Goal: Task Accomplishment & Management: Manage account settings

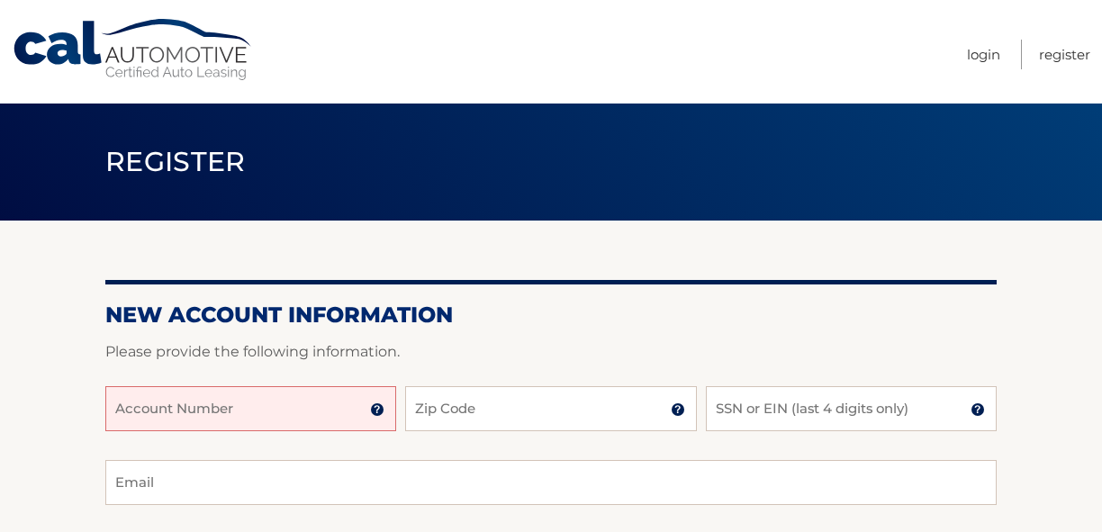
click at [301, 409] on input "Account Number" at bounding box center [250, 408] width 291 height 45
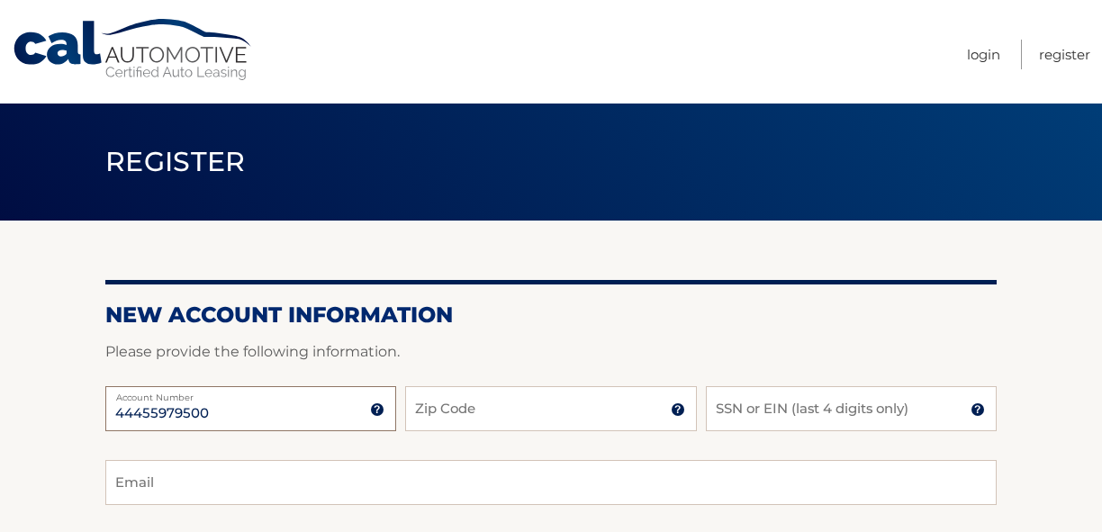
type input "44455979500"
type input "33186"
click at [732, 411] on input "SSN or EIN (last 4 digits only)" at bounding box center [851, 408] width 291 height 45
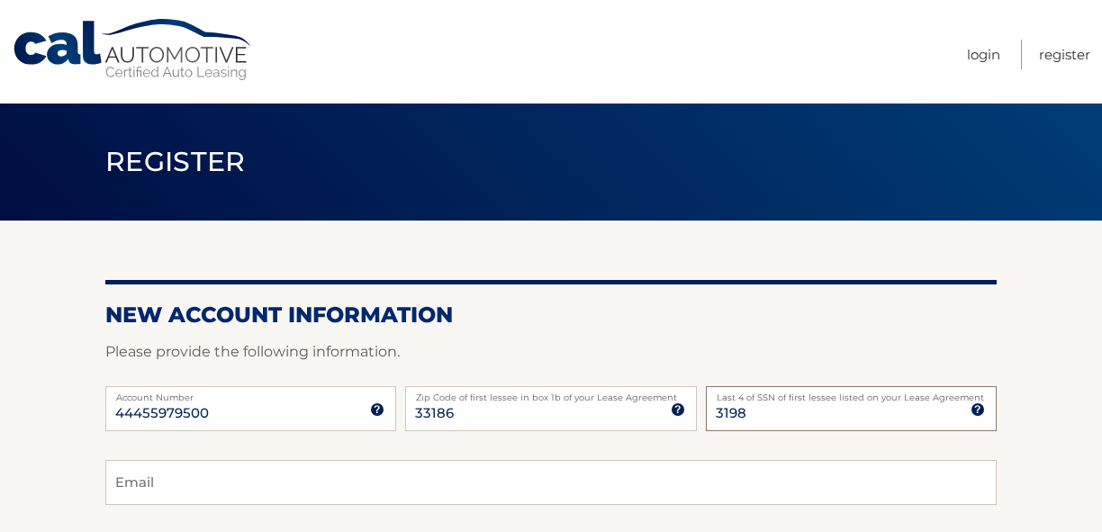
type input "3198"
click at [525, 465] on input "Email" at bounding box center [550, 482] width 891 height 45
type input "marrojo@bellsouth.net"
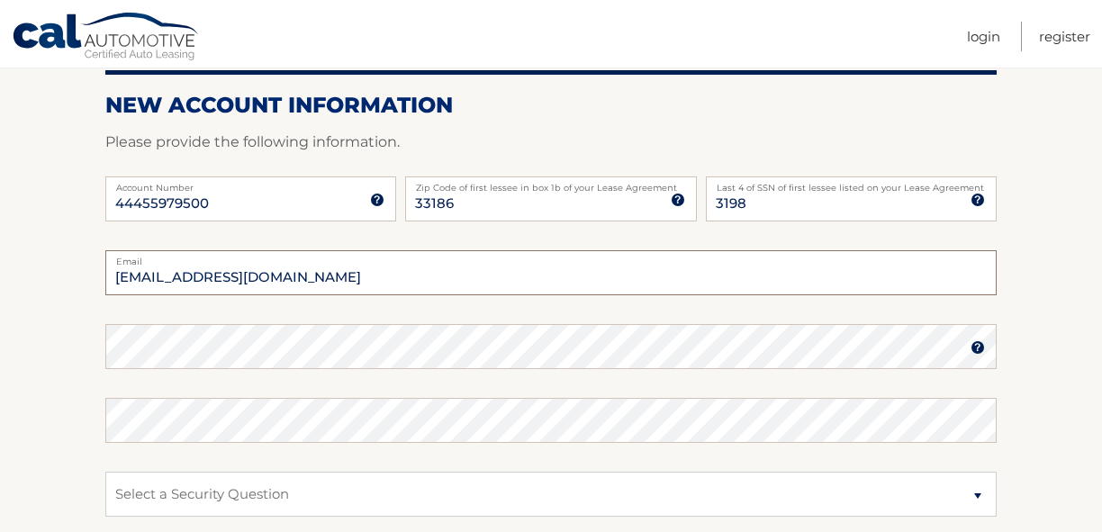
scroll to position [215, 0]
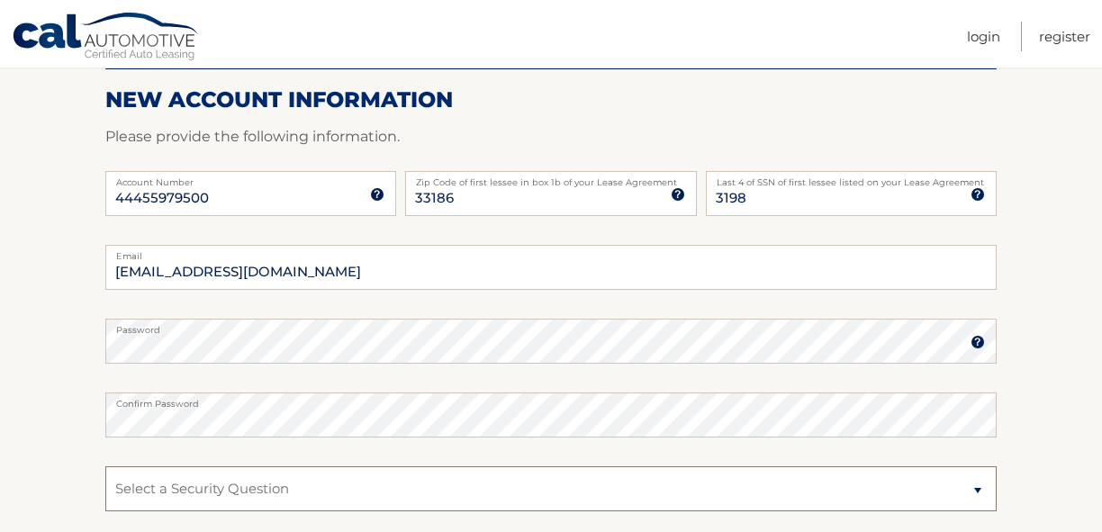
click at [121, 496] on select "Select a Security Question What was the name of your elementary school? What is…" at bounding box center [550, 488] width 891 height 45
select select "5"
click at [105, 466] on select "Select a Security Question What was the name of your elementary school? What is…" at bounding box center [550, 488] width 891 height 45
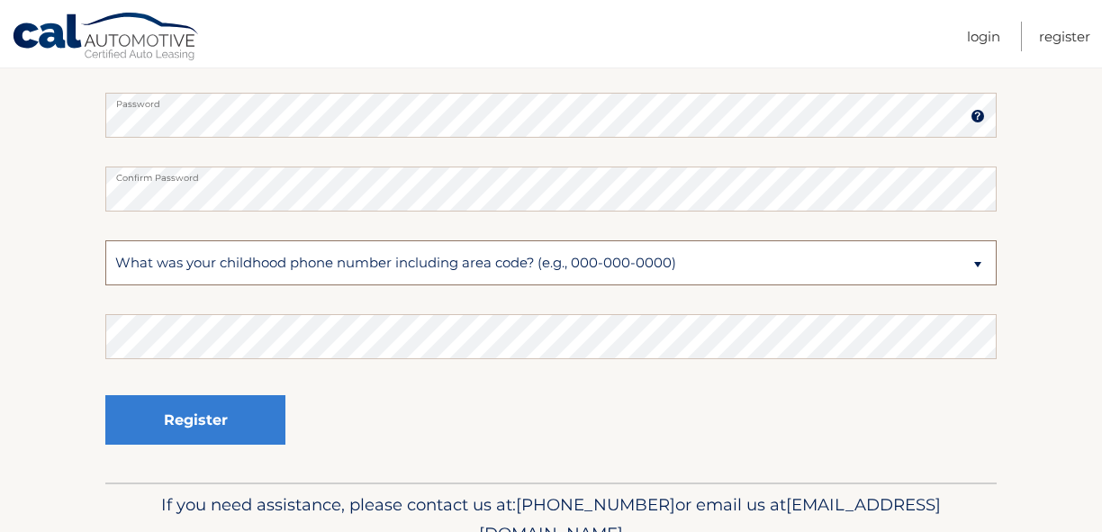
scroll to position [443, 0]
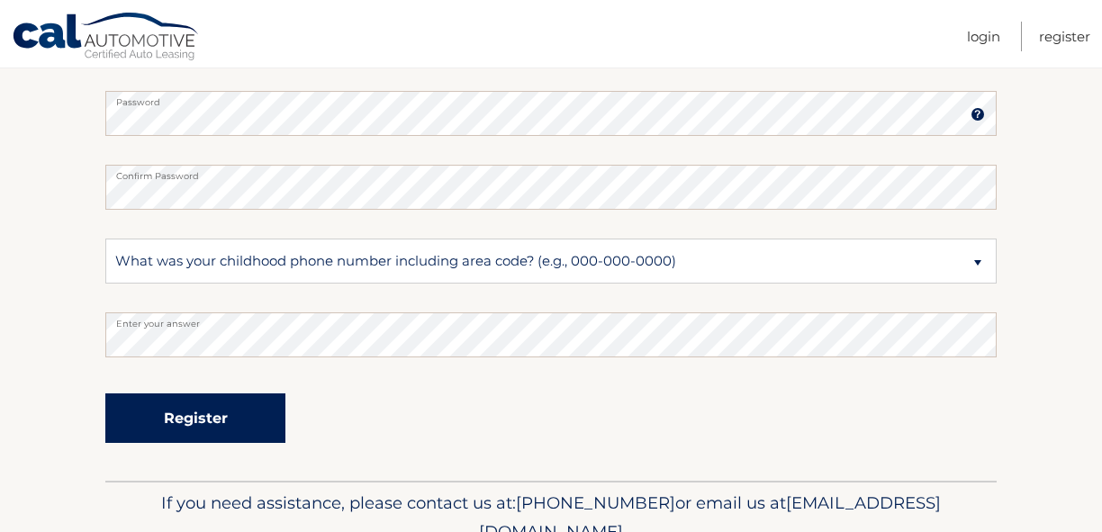
click at [193, 417] on button "Register" at bounding box center [195, 418] width 180 height 50
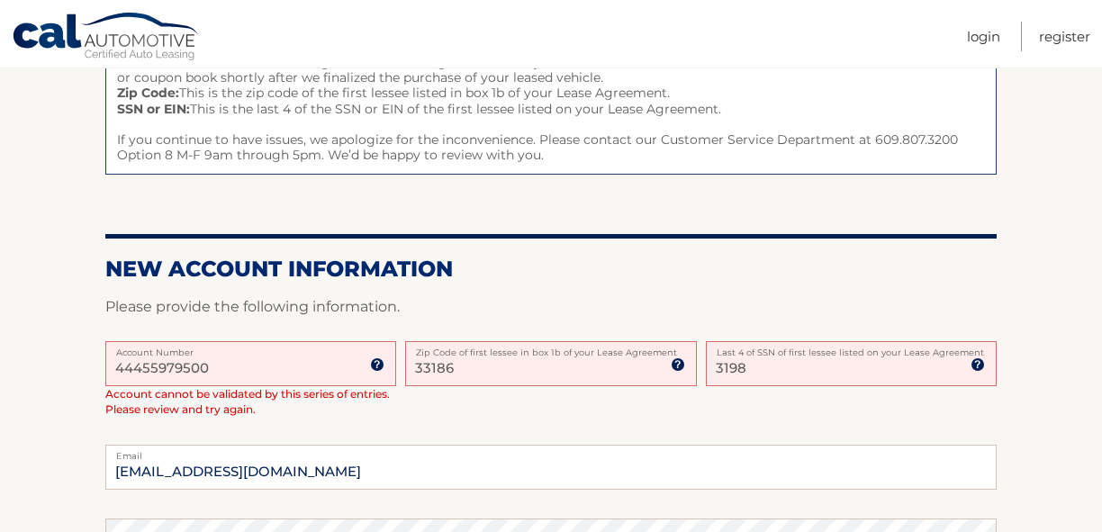
scroll to position [266, 0]
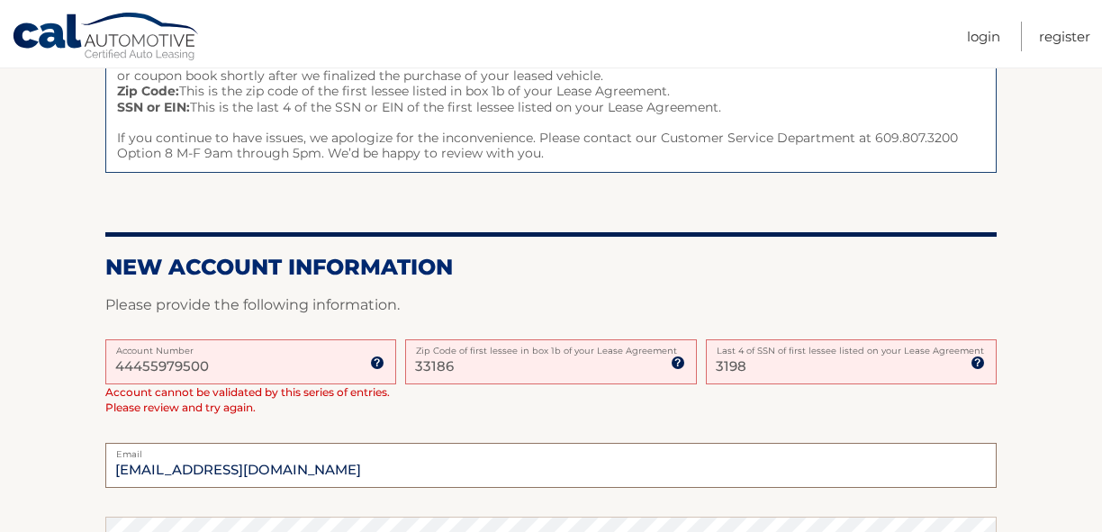
click at [127, 469] on input "marrojo@bellsouth.net" at bounding box center [550, 465] width 891 height 45
type input "marrojo@bellsouth.net"
click at [755, 370] on input "3198" at bounding box center [851, 361] width 291 height 45
drag, startPoint x: 755, startPoint y: 370, endPoint x: 691, endPoint y: 369, distance: 63.9
click at [691, 369] on div "44455979500 Account Number 11 digit account number provided on your coupon book…" at bounding box center [550, 391] width 891 height 104
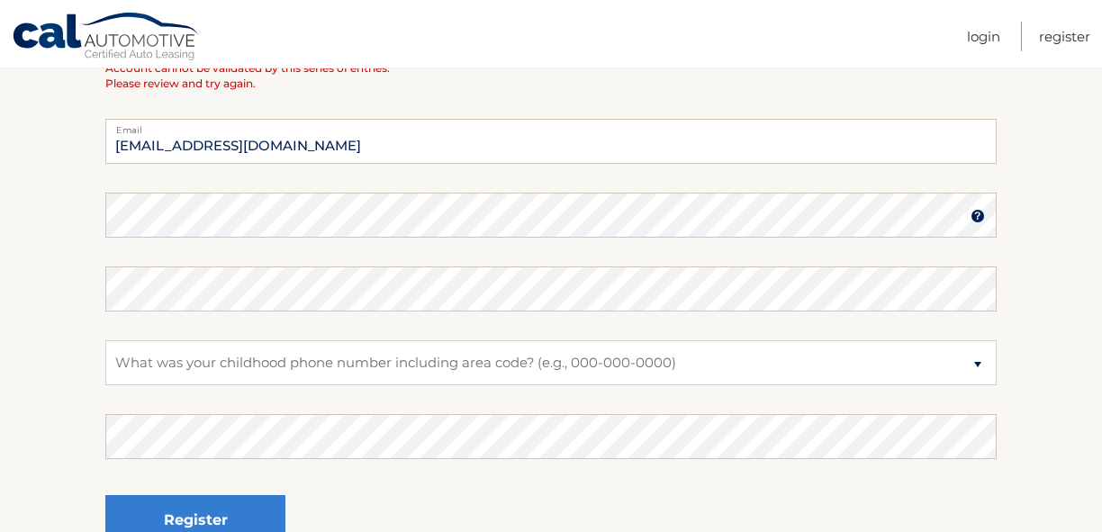
scroll to position [776, 0]
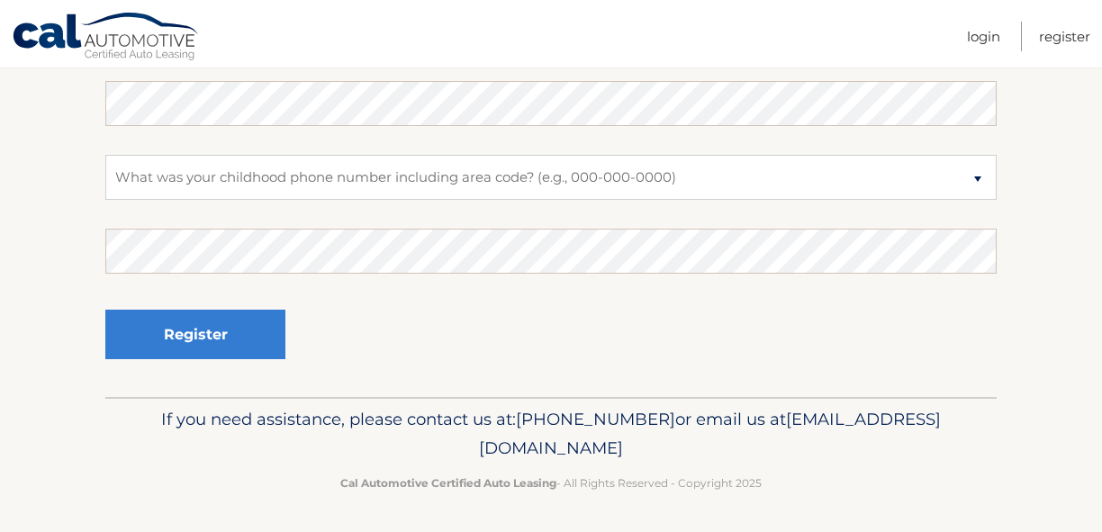
type input "3500"
click at [287, 185] on select "Select a Security Question What was the name of your elementary school? What is…" at bounding box center [550, 177] width 891 height 45
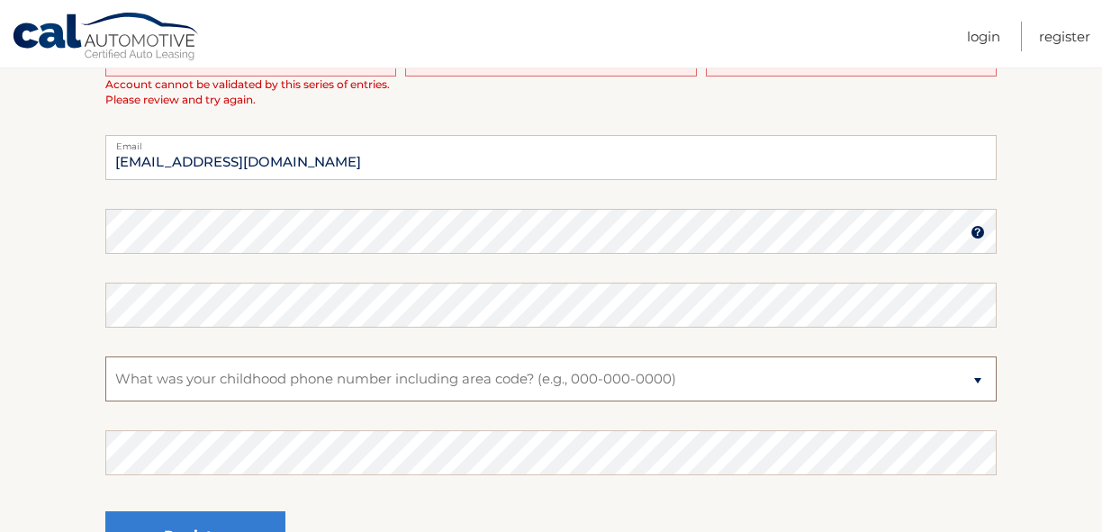
scroll to position [576, 0]
click at [167, 378] on select "Select a Security Question What was the name of your elementary school? What is…" at bounding box center [550, 377] width 891 height 45
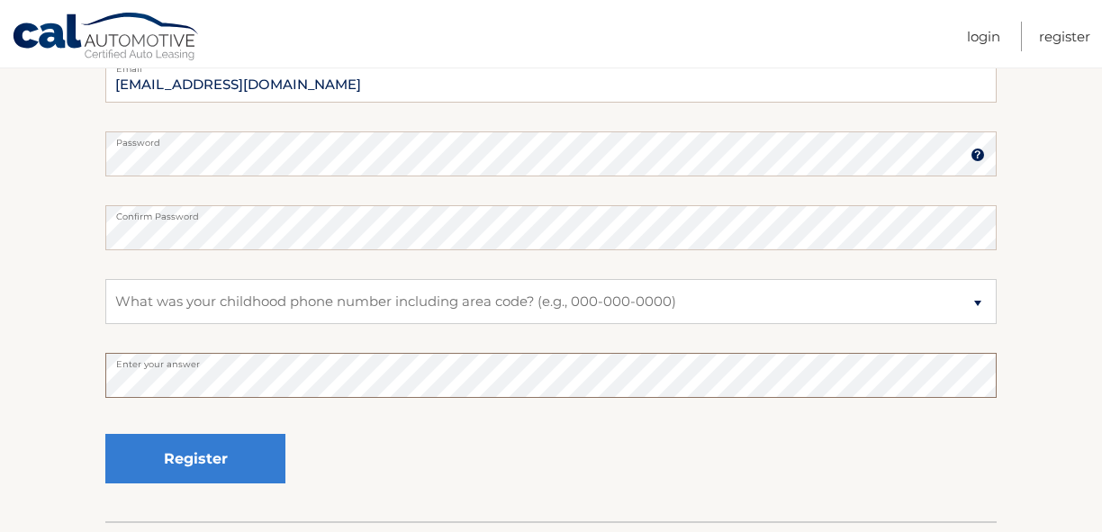
scroll to position [656, 0]
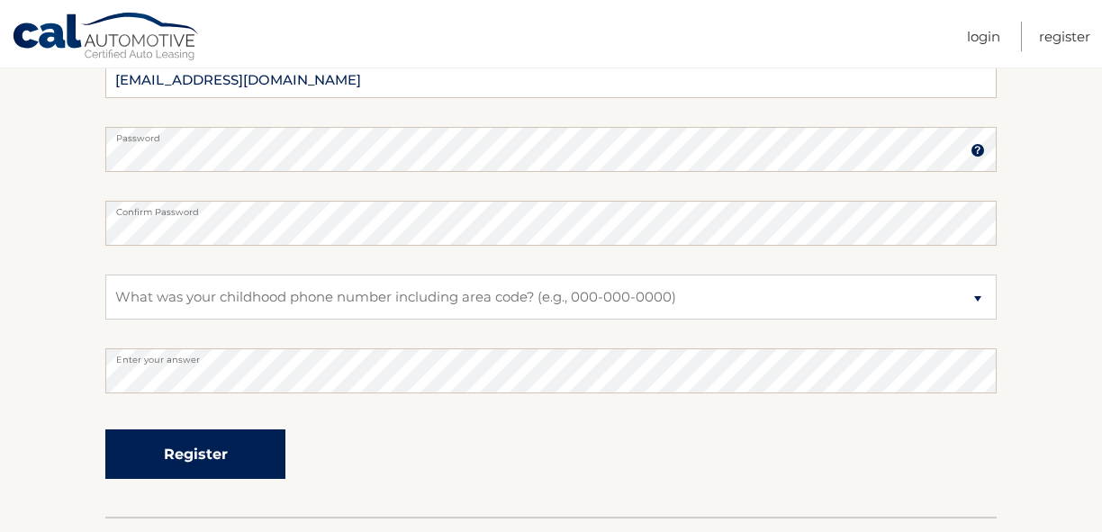
click at [207, 453] on button "Register" at bounding box center [195, 454] width 180 height 50
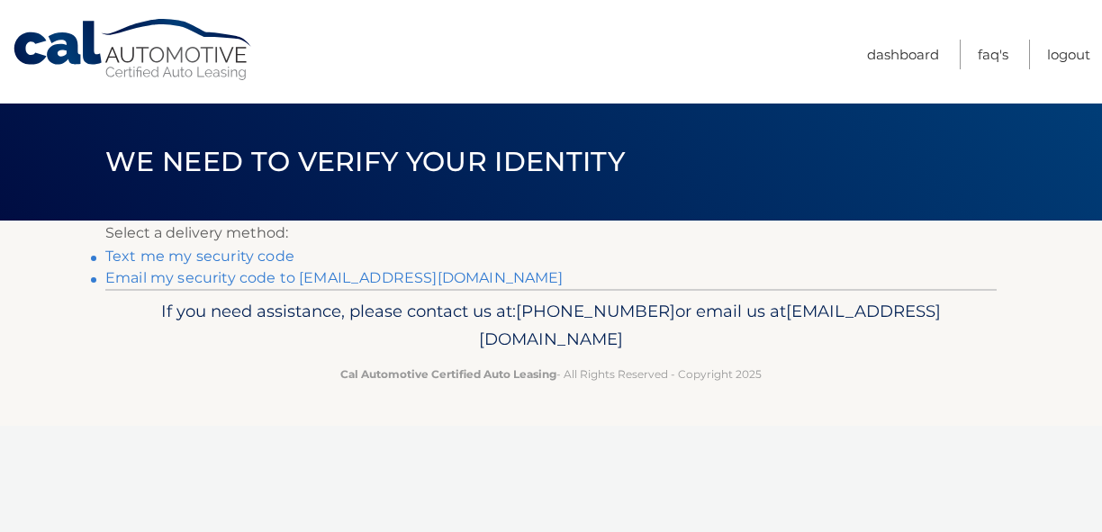
click at [278, 281] on link "Email my security code to m******@bellsouth.net" at bounding box center [334, 277] width 458 height 17
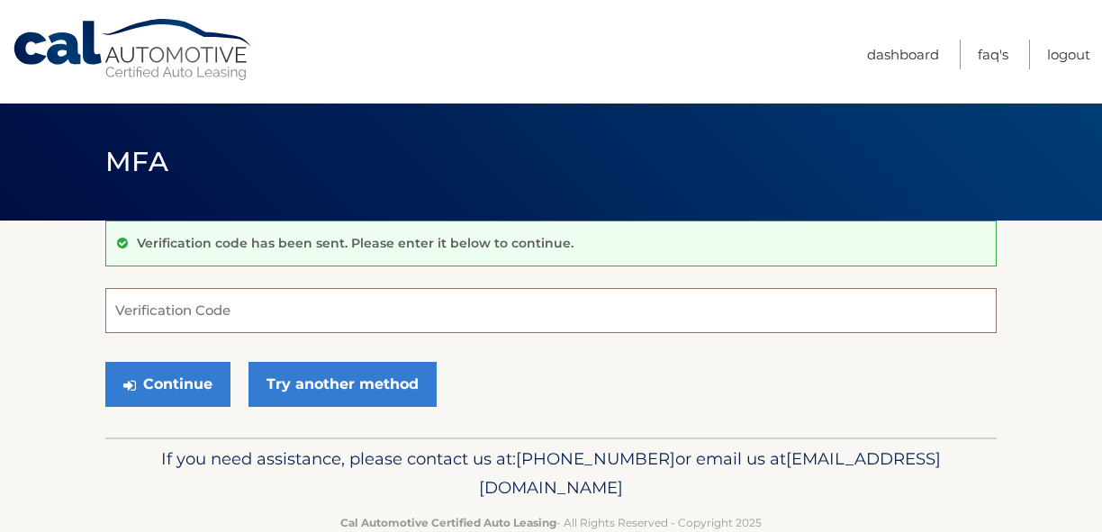
click at [259, 306] on input "Verification Code" at bounding box center [550, 310] width 891 height 45
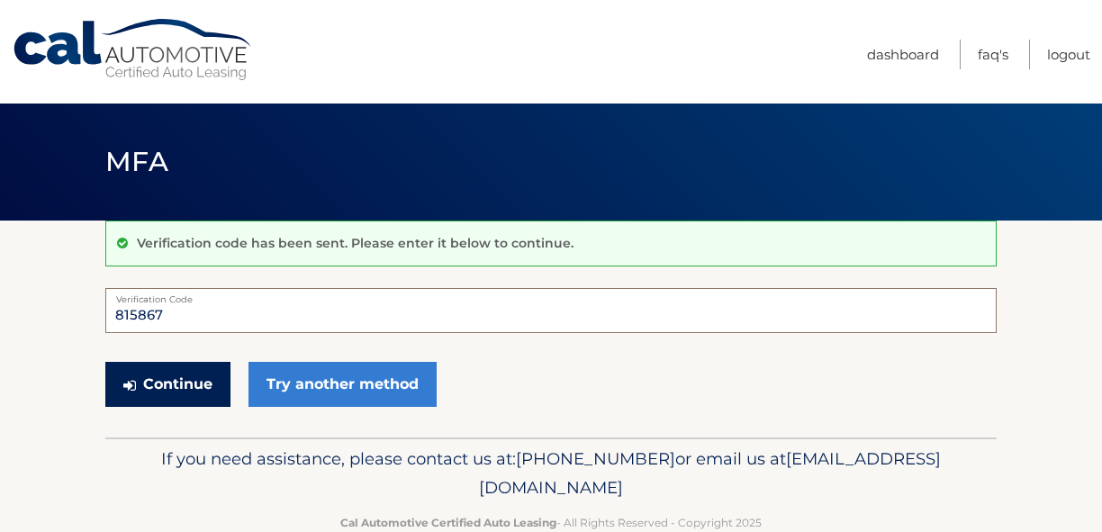
type input "815867"
click at [177, 380] on button "Continue" at bounding box center [167, 384] width 125 height 45
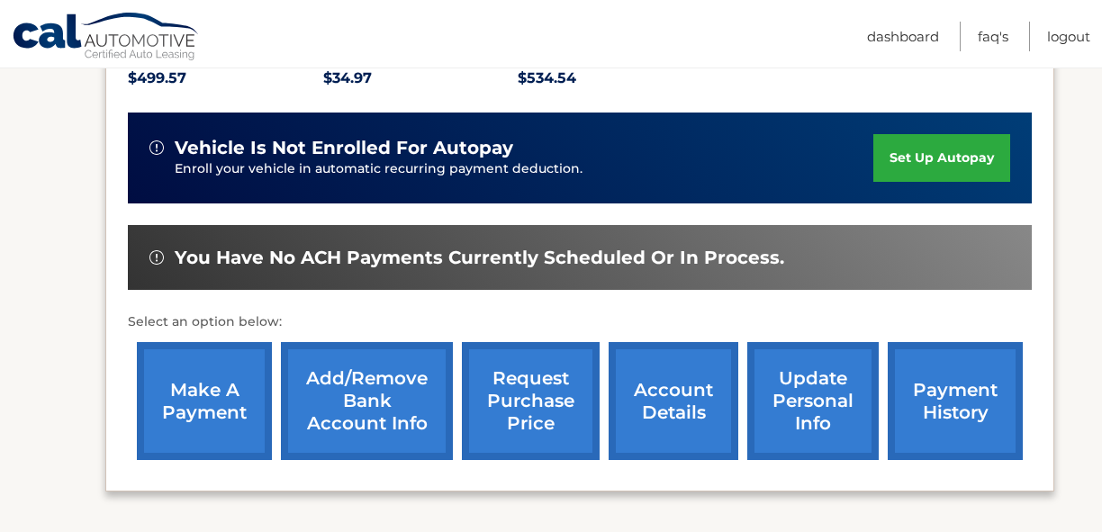
scroll to position [411, 0]
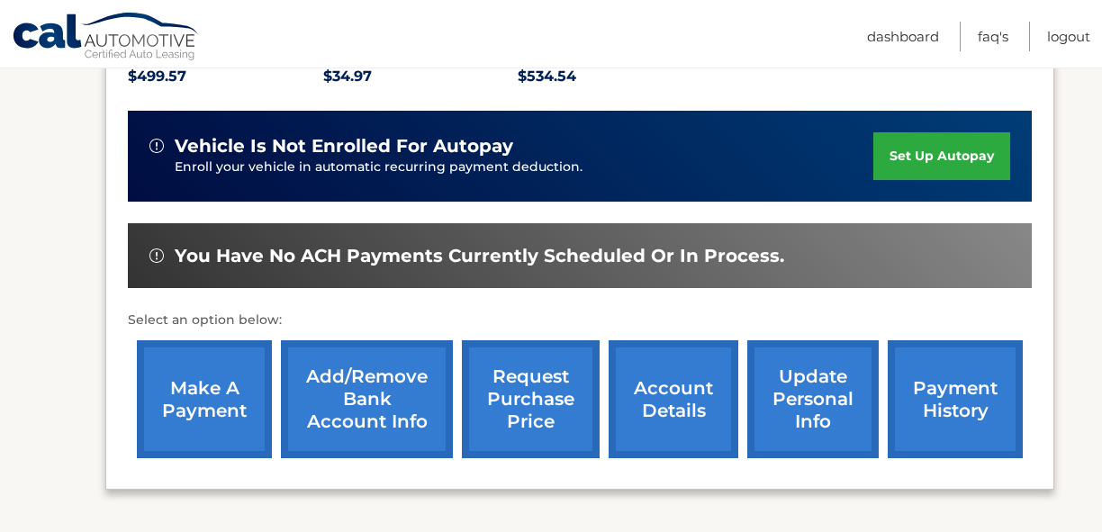
click at [216, 394] on link "make a payment" at bounding box center [204, 399] width 135 height 118
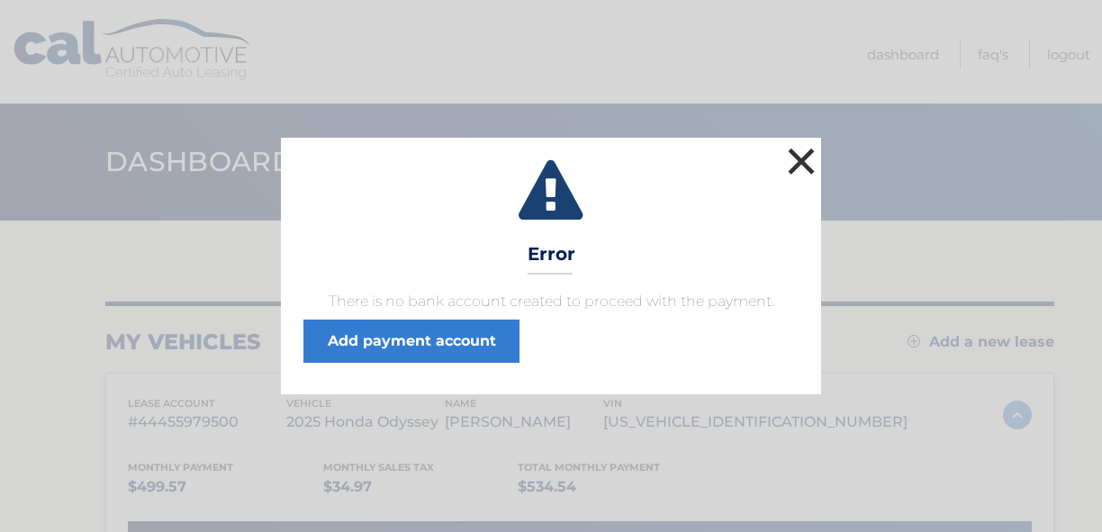
click at [801, 155] on button "×" at bounding box center [801, 161] width 36 height 36
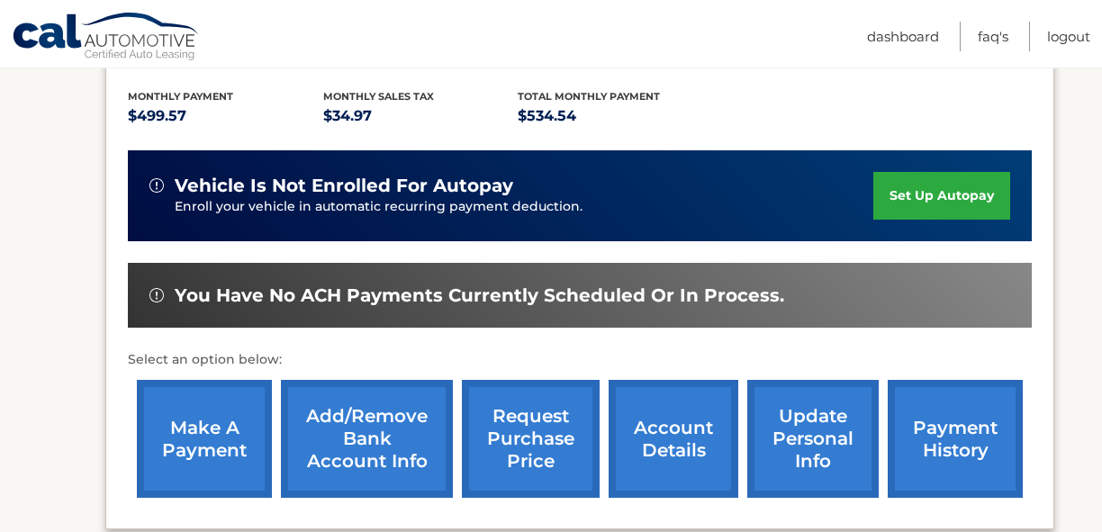
scroll to position [379, 0]
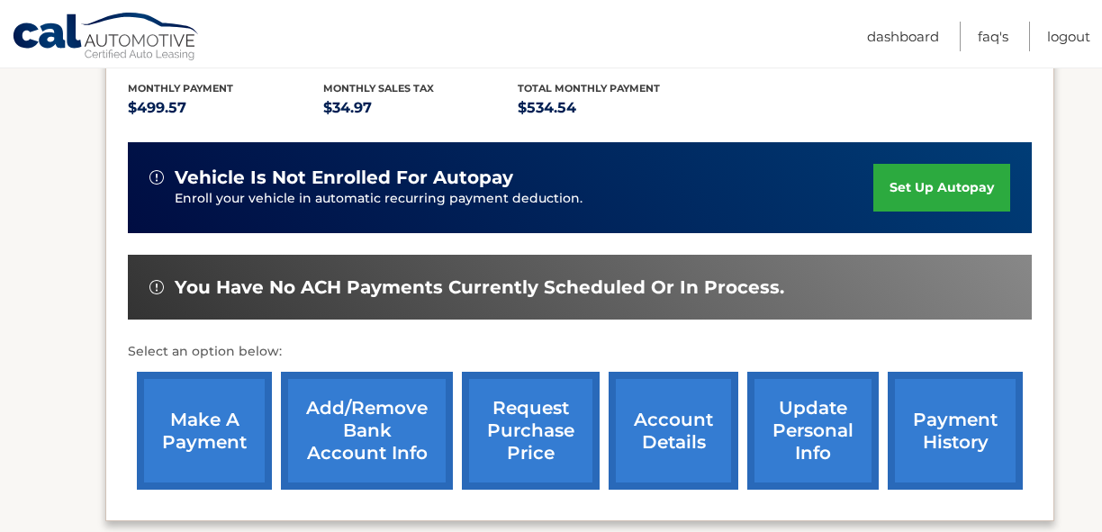
click at [210, 447] on link "make a payment" at bounding box center [204, 431] width 135 height 118
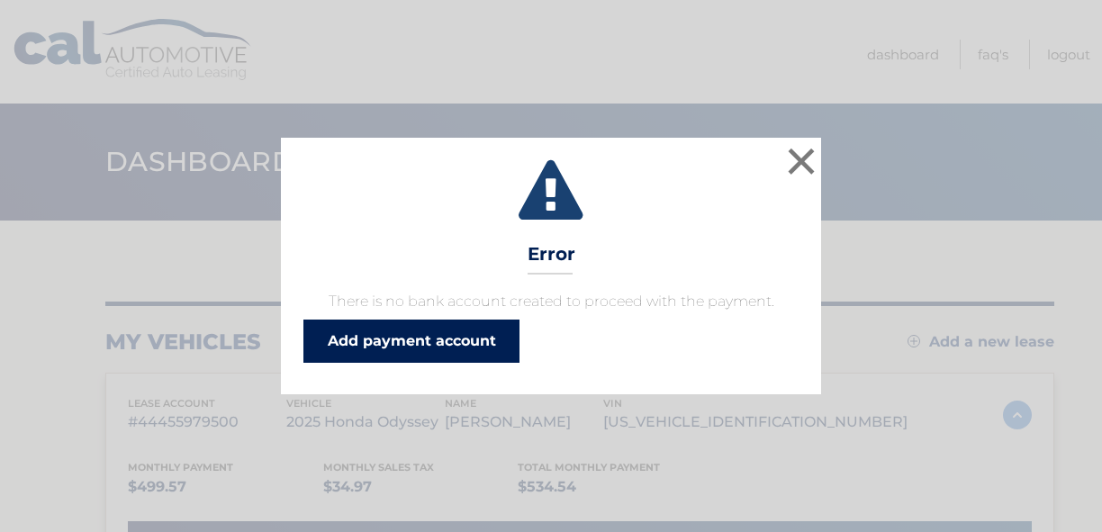
click at [433, 338] on link "Add payment account" at bounding box center [411, 341] width 216 height 43
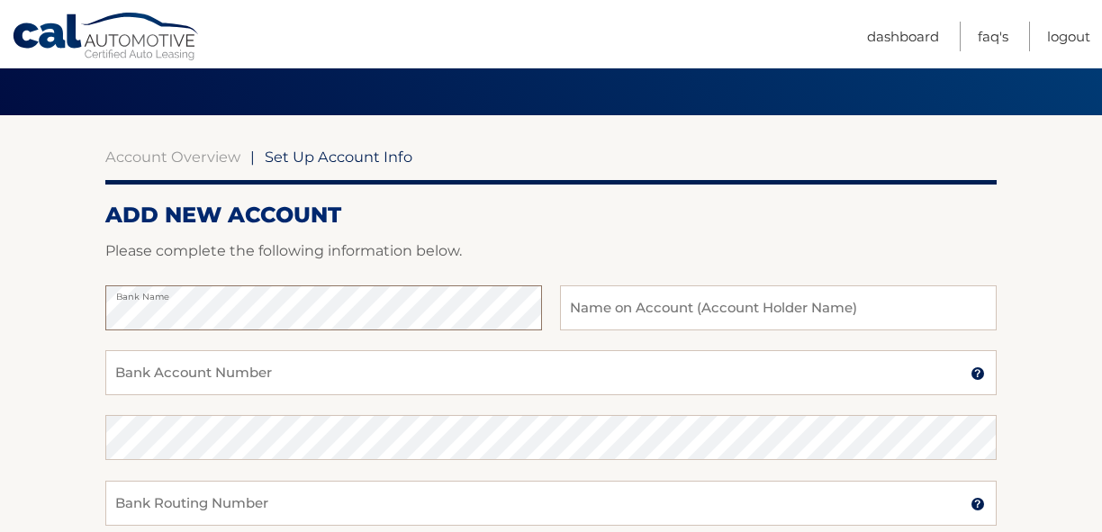
scroll to position [102, 0]
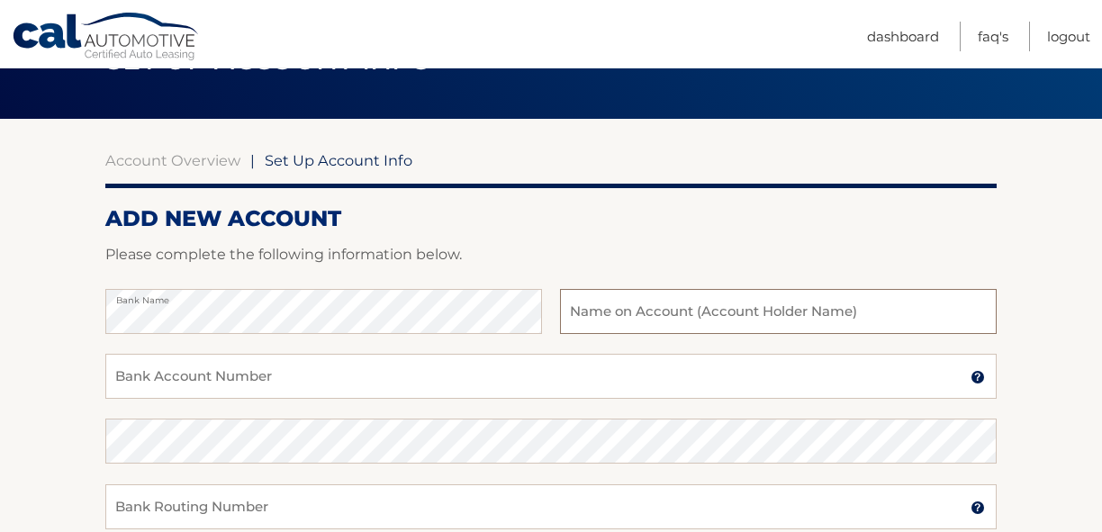
click at [592, 313] on input "text" at bounding box center [778, 311] width 437 height 45
type input "[PERSON_NAME]"
click at [273, 377] on input "Bank Account Number" at bounding box center [550, 376] width 891 height 45
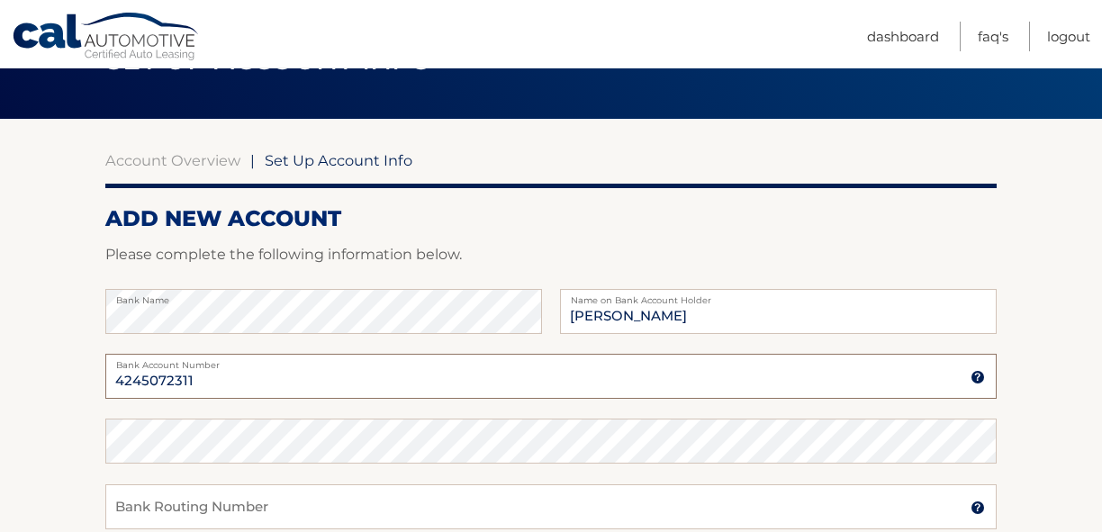
type input "4245072311"
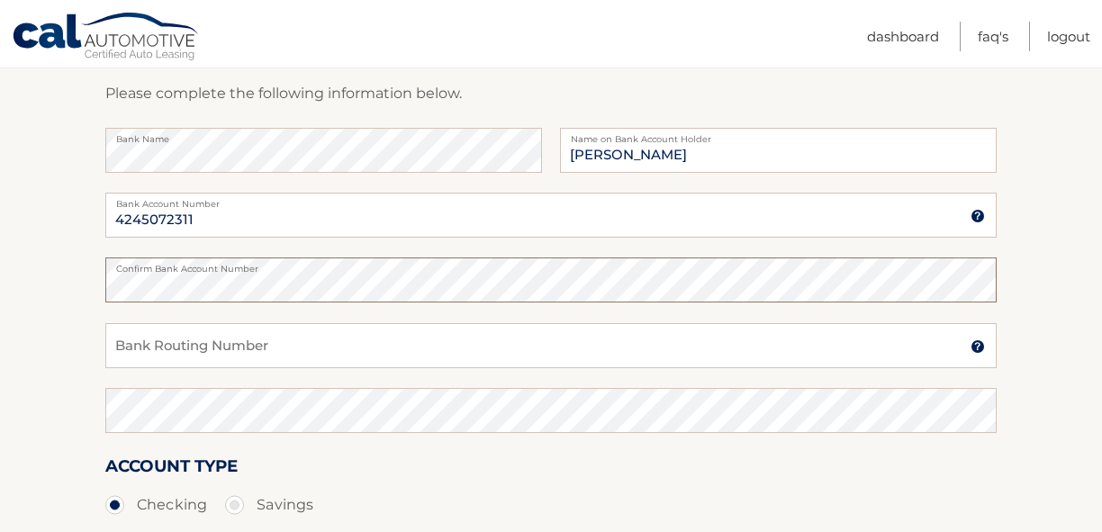
scroll to position [267, 0]
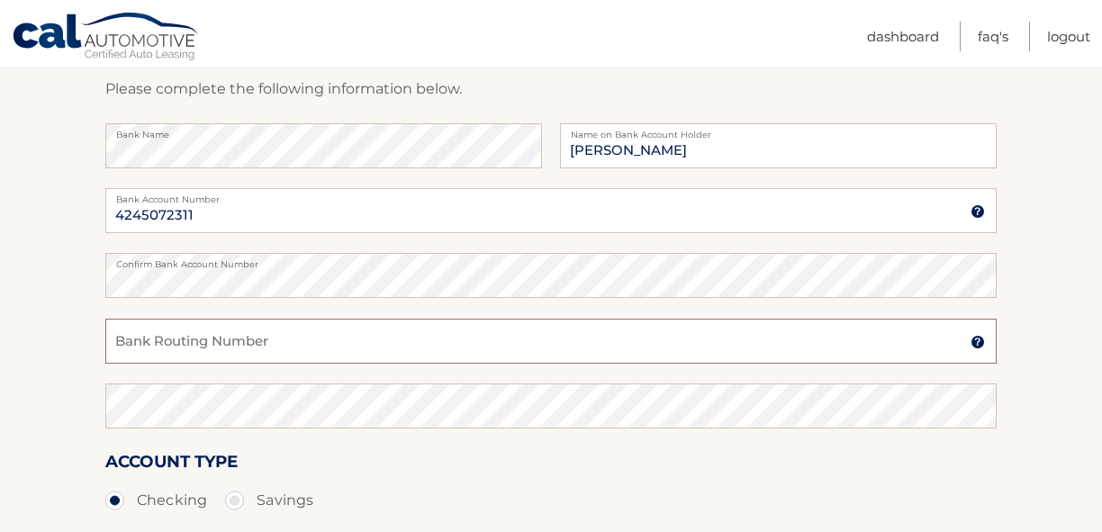
click at [140, 348] on input "Bank Routing Number" at bounding box center [550, 341] width 891 height 45
type input "026013673"
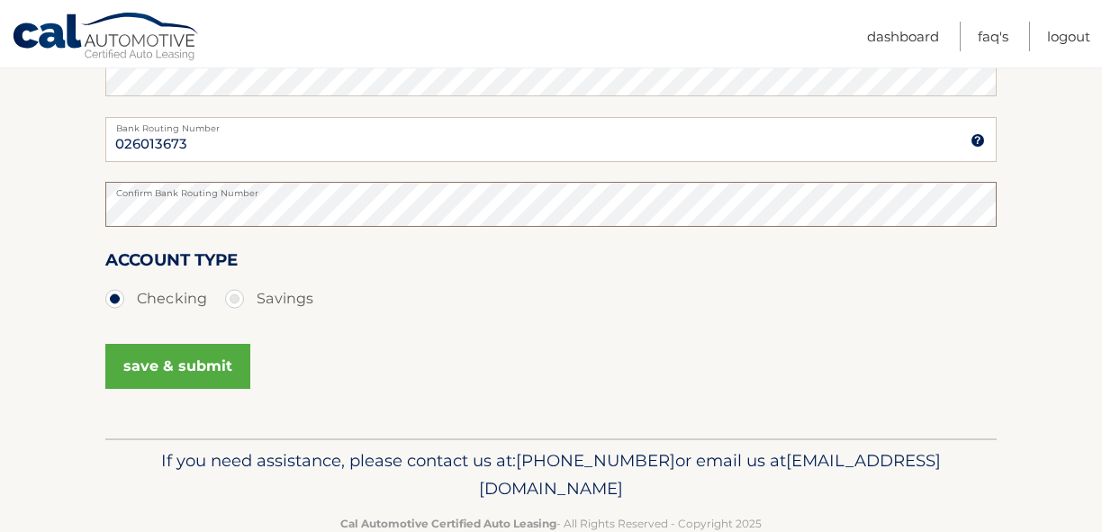
scroll to position [481, 0]
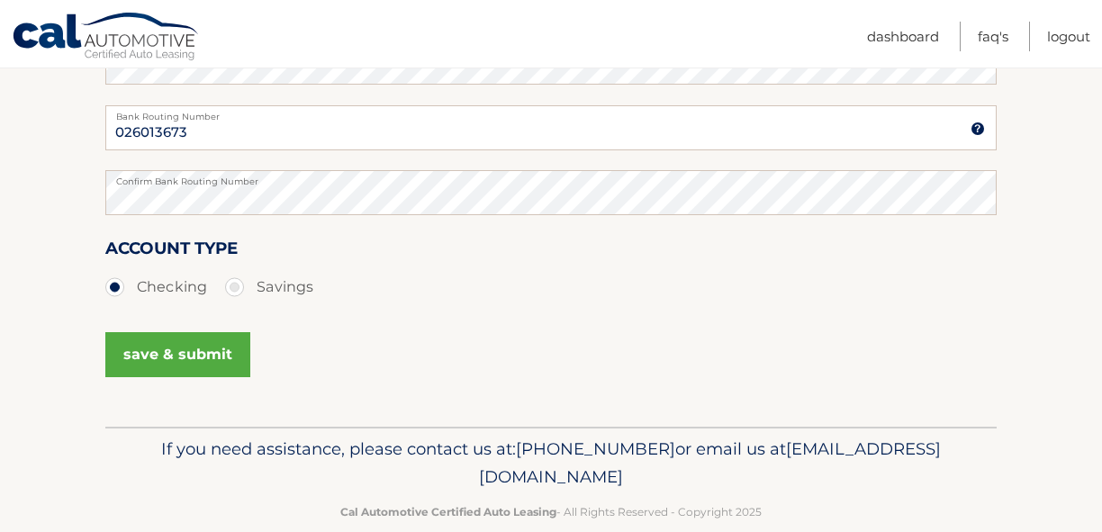
click at [199, 349] on button "save & submit" at bounding box center [177, 354] width 145 height 45
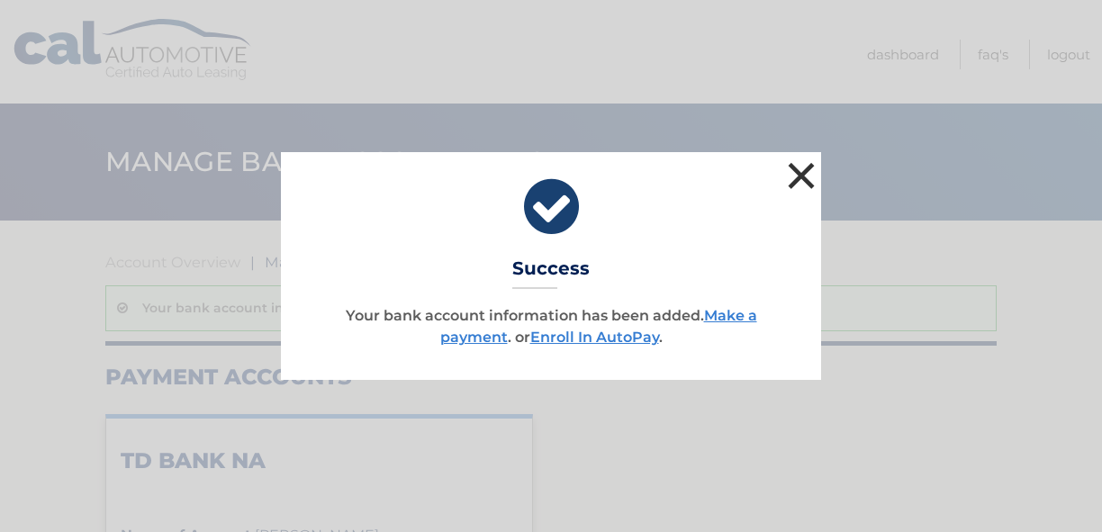
click at [799, 173] on button "×" at bounding box center [801, 176] width 36 height 36
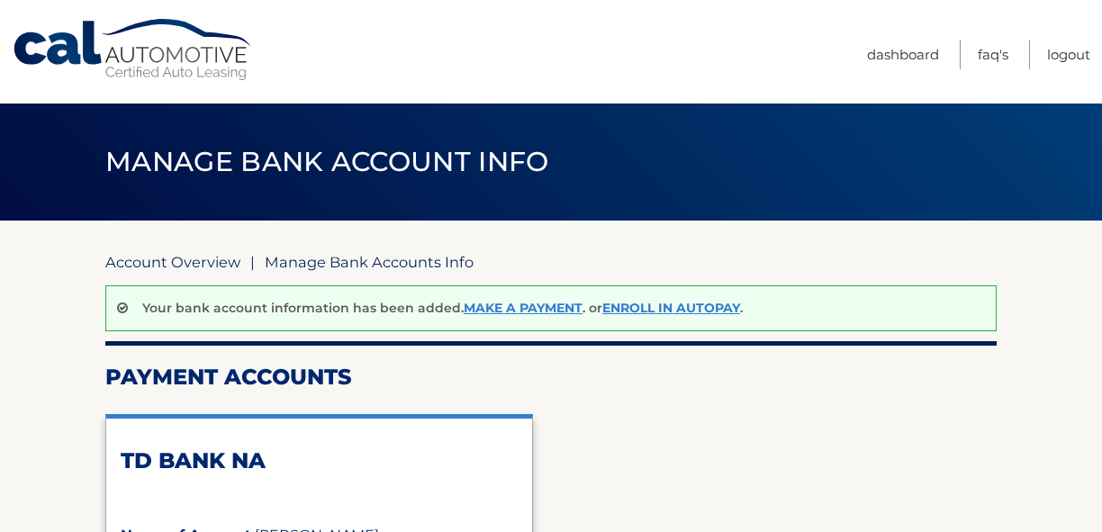
click at [185, 262] on link "Account Overview" at bounding box center [172, 262] width 135 height 18
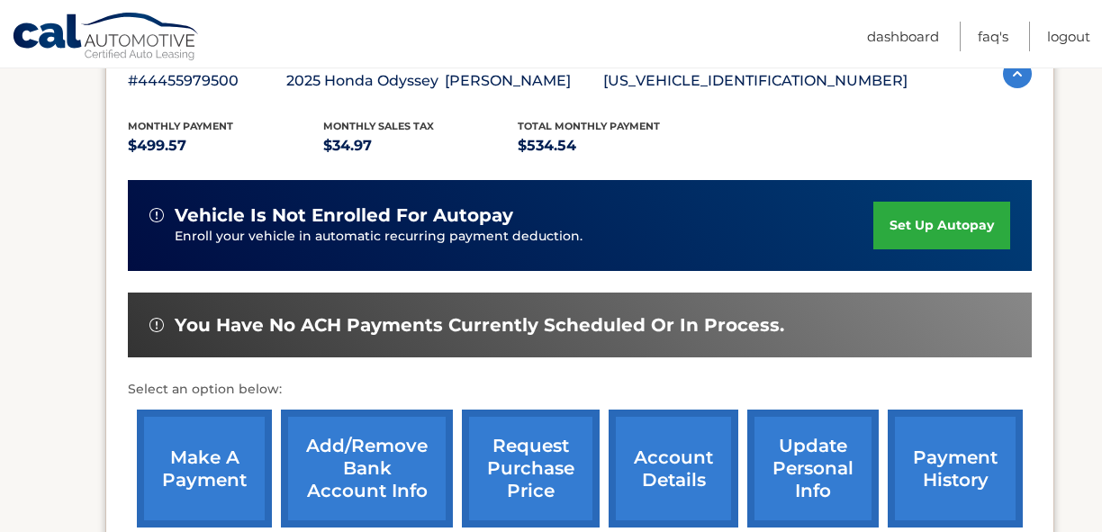
scroll to position [347, 0]
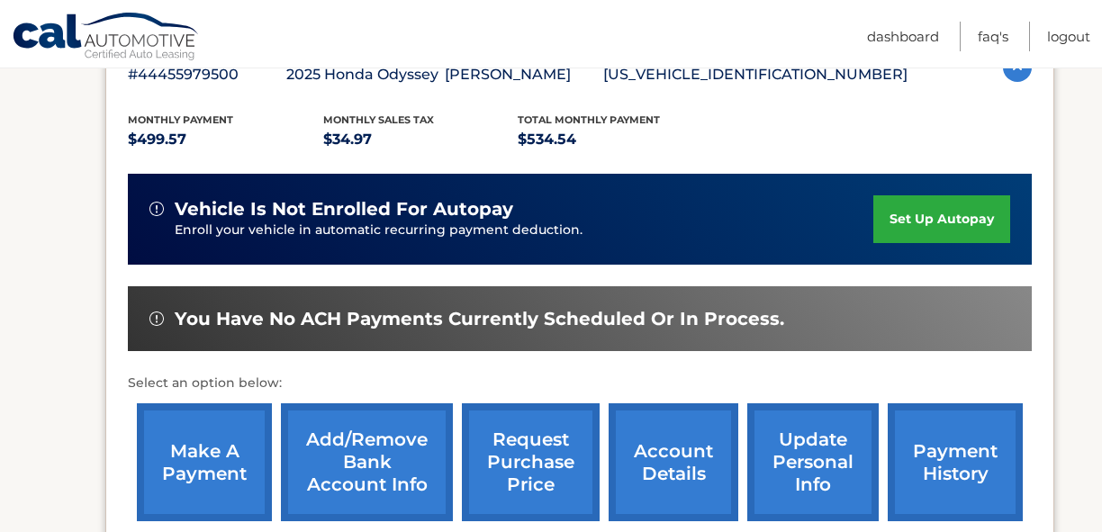
click at [224, 467] on link "make a payment" at bounding box center [204, 462] width 135 height 118
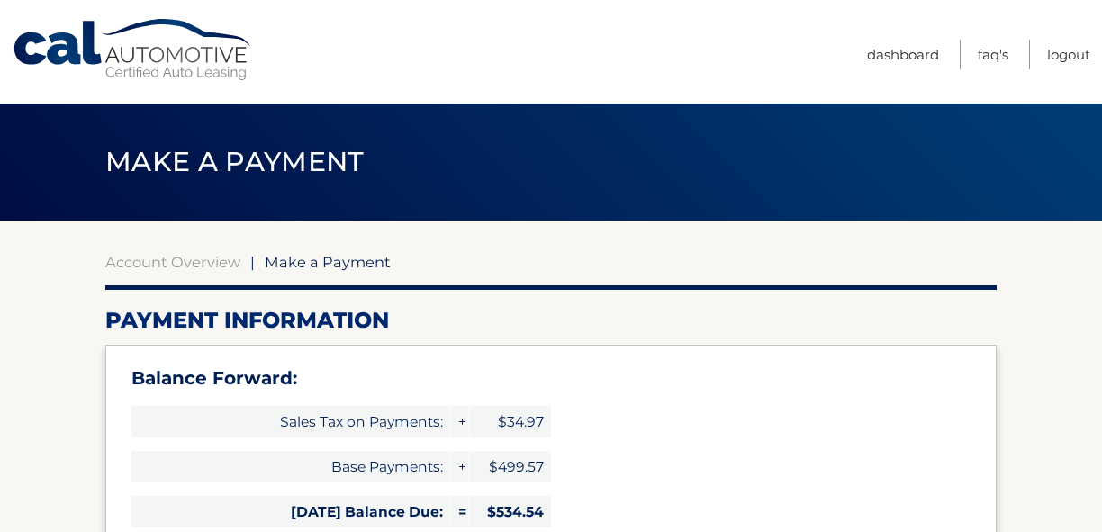
select select "NTBlY2NkOTYtMWI0NS00Y2RlLTljZmQtNzJjMjBhNWJiZmM3"
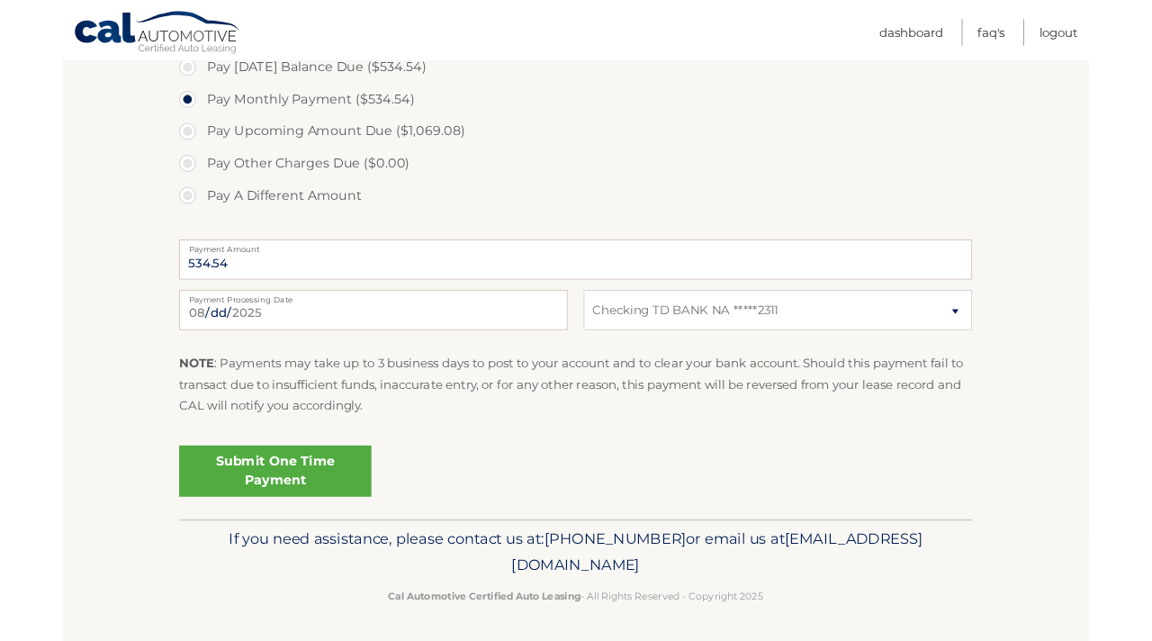
scroll to position [767, 0]
